Goal: Transaction & Acquisition: Obtain resource

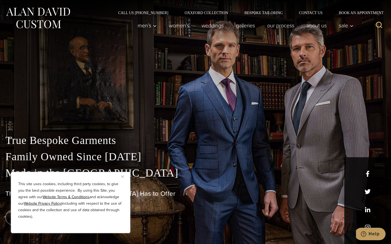
click at [124, 176] on img "Close" at bounding box center [122, 177] width 2 height 2
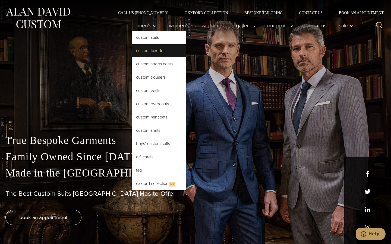
click at [132, 57] on link "Custom Tuxedos" at bounding box center [159, 50] width 54 height 13
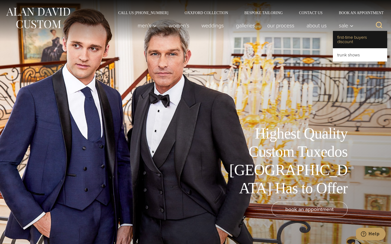
click at [333, 48] on link "First-Time Buyers Discount" at bounding box center [360, 39] width 54 height 17
